Goal: Find specific page/section: Find specific page/section

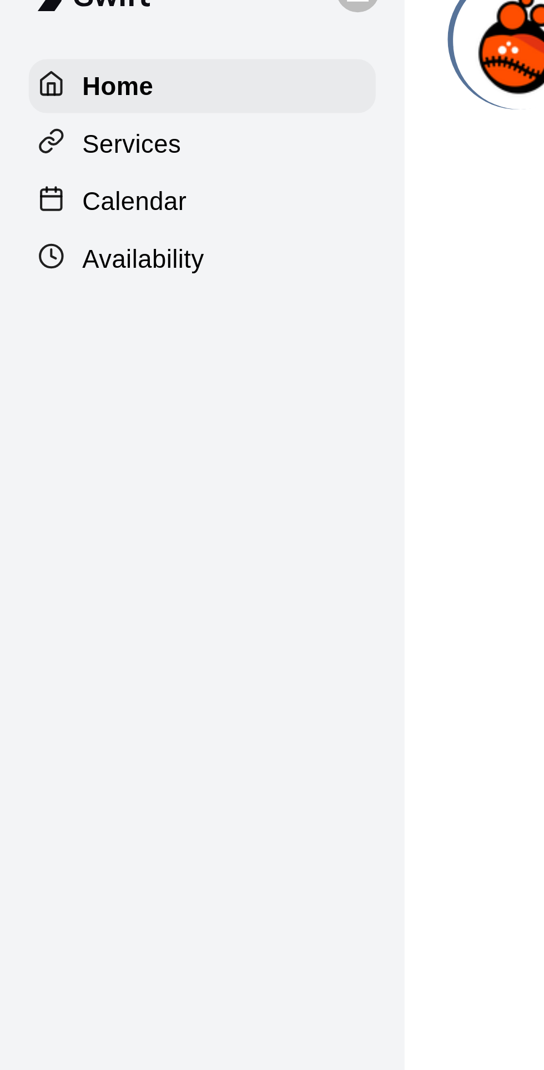
click at [45, 83] on p "Calendar" at bounding box center [42, 84] width 32 height 11
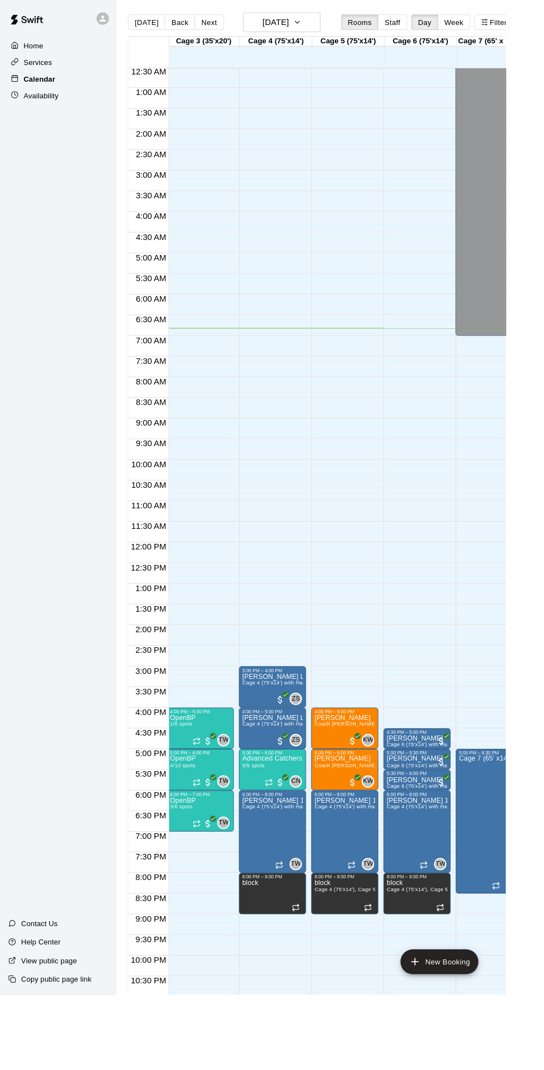
scroll to position [0, 158]
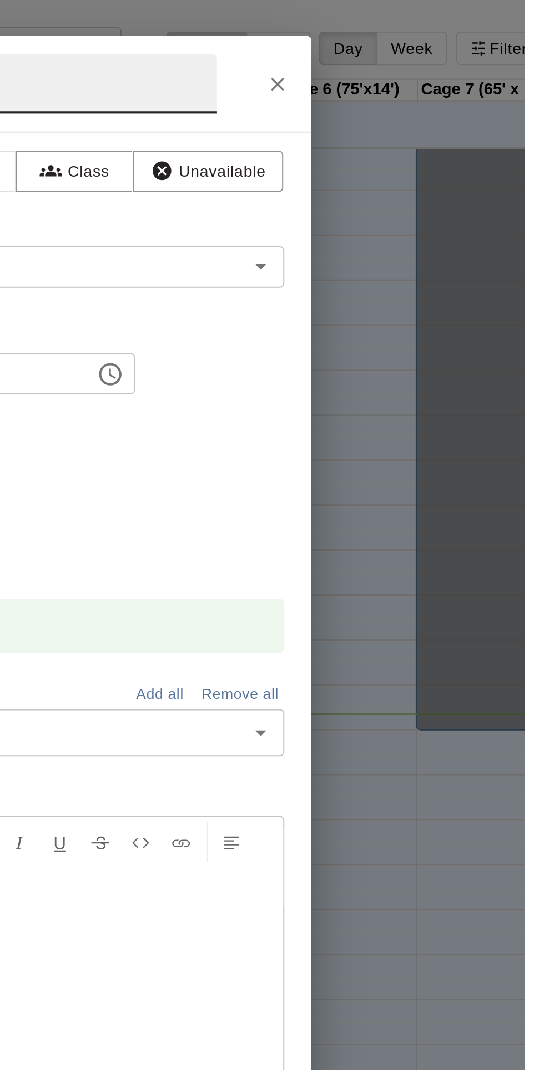
click at [432, 52] on button "Close" at bounding box center [422, 42] width 20 height 20
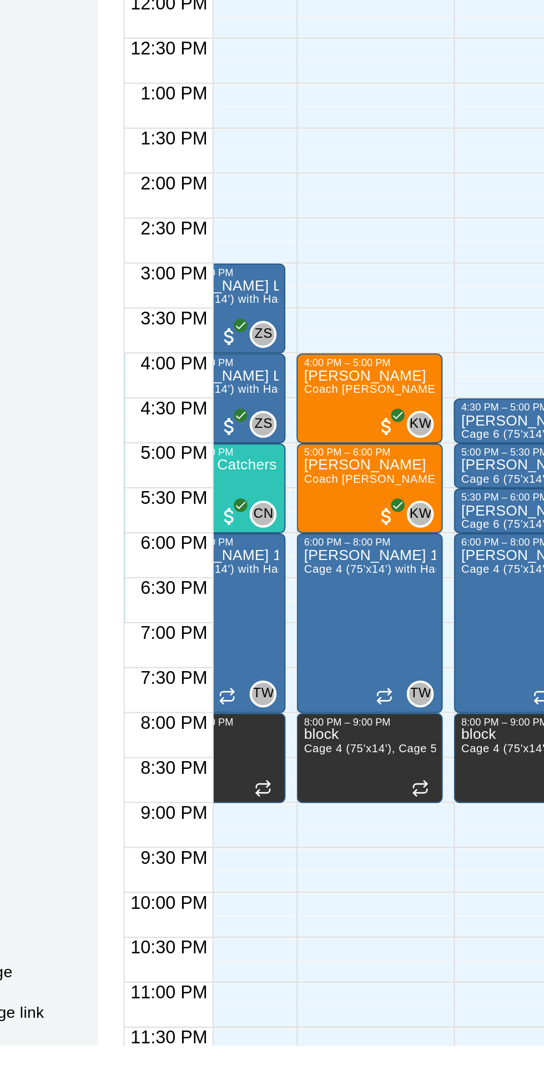
scroll to position [0, 0]
